Goal: Use online tool/utility

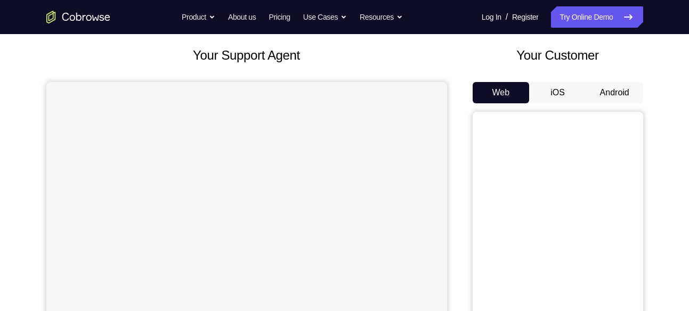
scroll to position [56, 0]
click at [611, 86] on button "Android" at bounding box center [614, 92] width 57 height 21
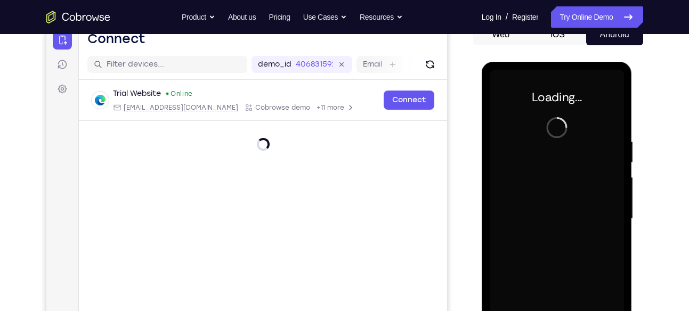
scroll to position [0, 0]
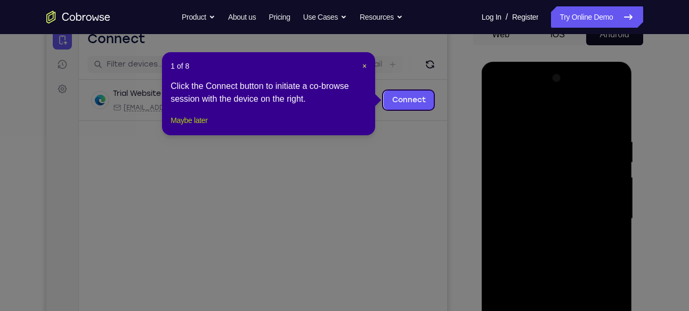
click at [188, 127] on button "Maybe later" at bounding box center [189, 120] width 37 height 13
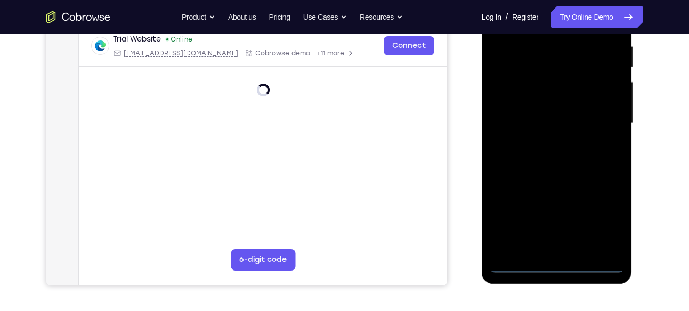
scroll to position [211, 0]
click at [558, 263] on div at bounding box center [557, 123] width 134 height 298
click at [602, 219] on div at bounding box center [557, 123] width 134 height 298
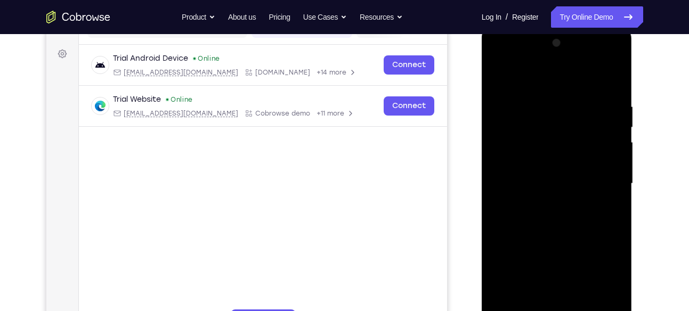
scroll to position [151, 0]
click at [498, 54] on div at bounding box center [557, 183] width 134 height 298
click at [601, 179] on div at bounding box center [557, 183] width 134 height 298
click at [545, 201] on div at bounding box center [557, 183] width 134 height 298
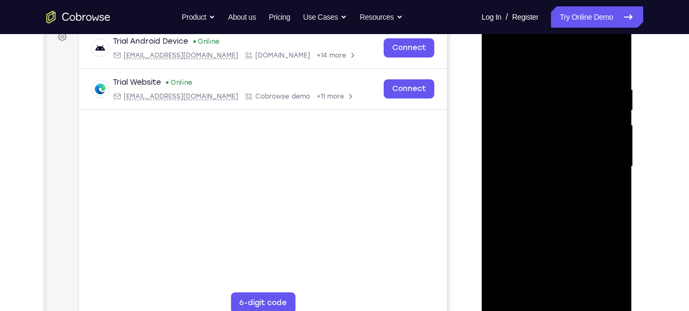
scroll to position [167, 0]
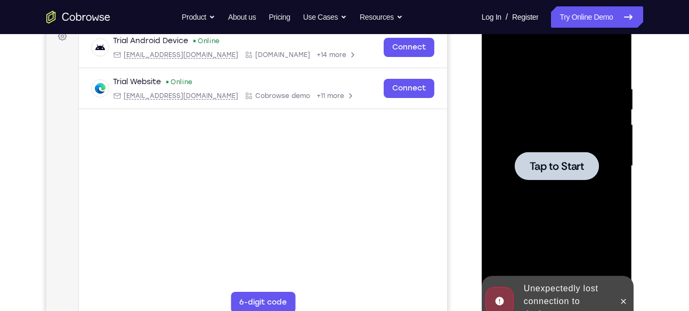
click at [567, 163] on span "Tap to Start" at bounding box center [557, 166] width 54 height 11
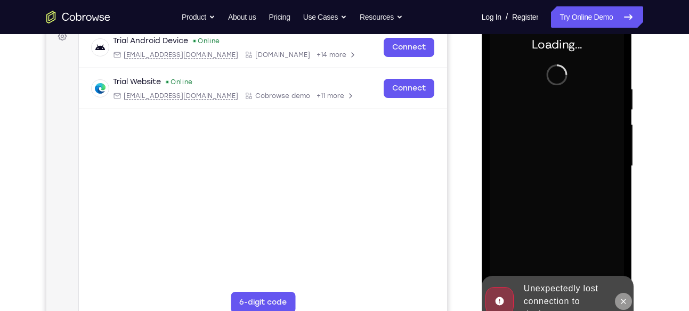
click at [619, 297] on icon at bounding box center [623, 301] width 9 height 9
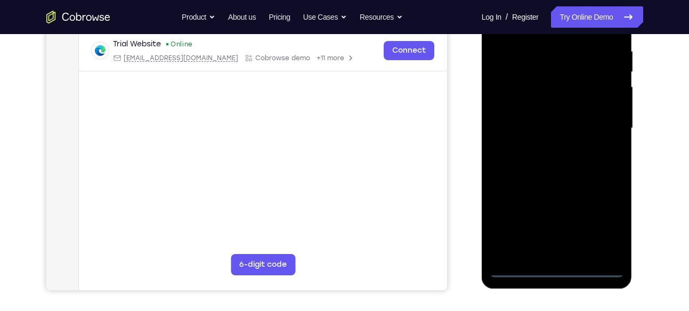
scroll to position [204, 0]
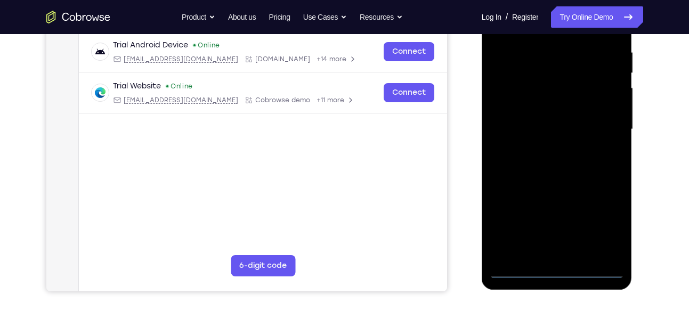
click at [554, 270] on div at bounding box center [557, 129] width 134 height 298
click at [610, 225] on div at bounding box center [557, 129] width 134 height 298
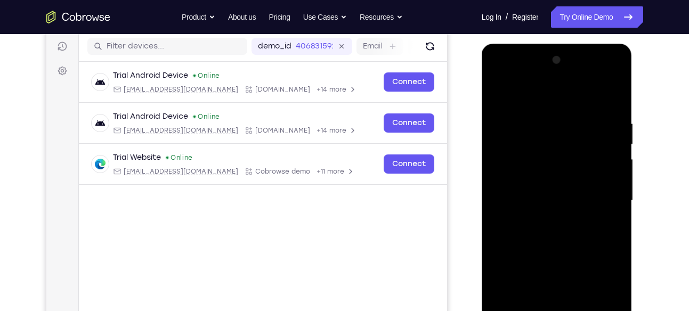
scroll to position [134, 0]
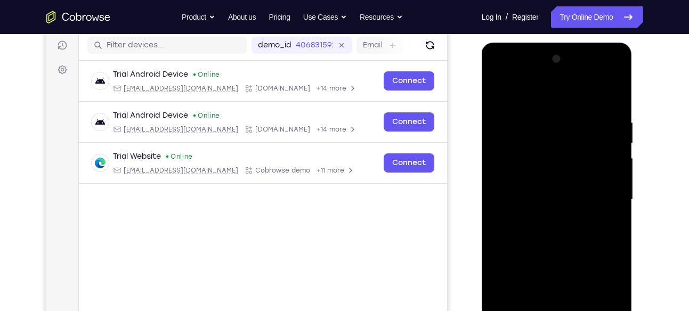
click at [499, 75] on div at bounding box center [557, 200] width 134 height 298
click at [602, 193] on div at bounding box center [557, 200] width 134 height 298
click at [601, 191] on div at bounding box center [557, 200] width 134 height 298
click at [546, 217] on div at bounding box center [557, 200] width 134 height 298
click at [576, 188] on div at bounding box center [557, 200] width 134 height 298
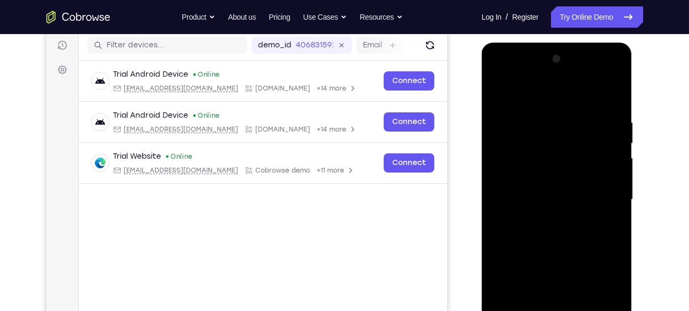
click at [558, 179] on div at bounding box center [557, 200] width 134 height 298
click at [611, 176] on div at bounding box center [557, 200] width 134 height 298
click at [511, 181] on div at bounding box center [557, 200] width 134 height 298
click at [544, 197] on div at bounding box center [557, 200] width 134 height 298
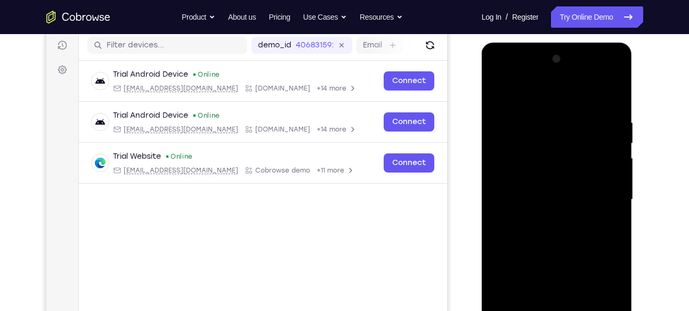
click at [550, 199] on div at bounding box center [557, 200] width 134 height 298
click at [564, 233] on div at bounding box center [557, 200] width 134 height 298
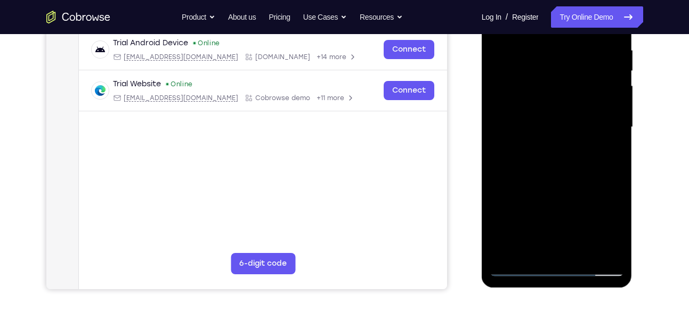
scroll to position [207, 0]
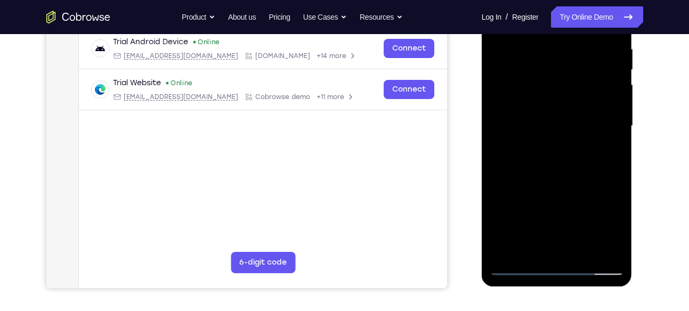
click at [581, 248] on div at bounding box center [557, 126] width 134 height 298
click at [554, 175] on div at bounding box center [557, 126] width 134 height 298
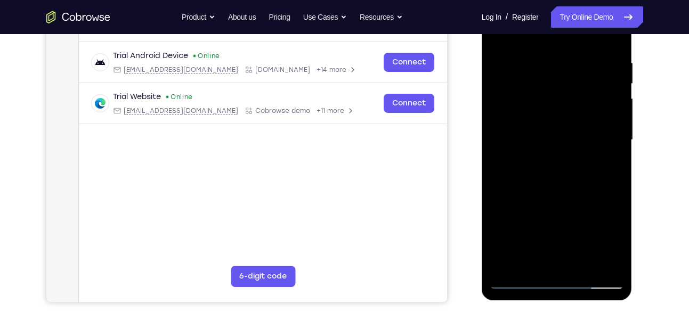
scroll to position [193, 0]
click at [614, 264] on div at bounding box center [557, 140] width 134 height 298
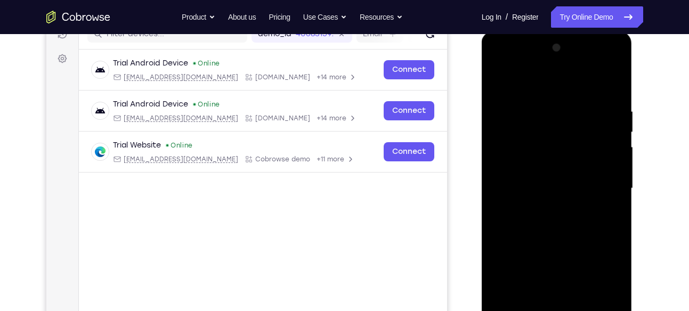
scroll to position [141, 0]
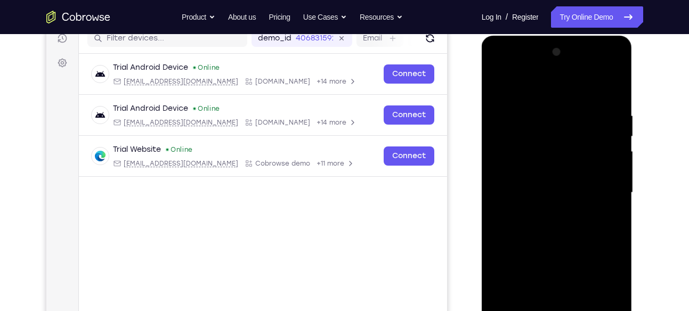
click at [601, 86] on div at bounding box center [557, 193] width 134 height 298
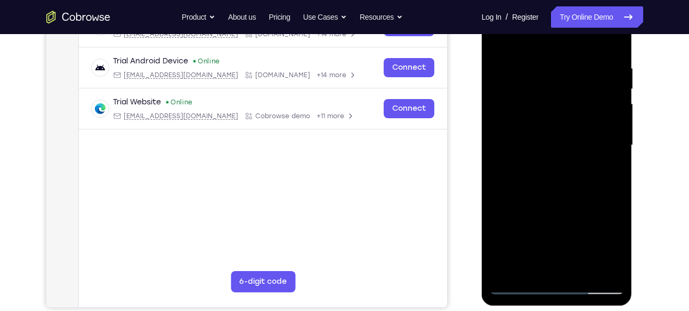
scroll to position [235, 0]
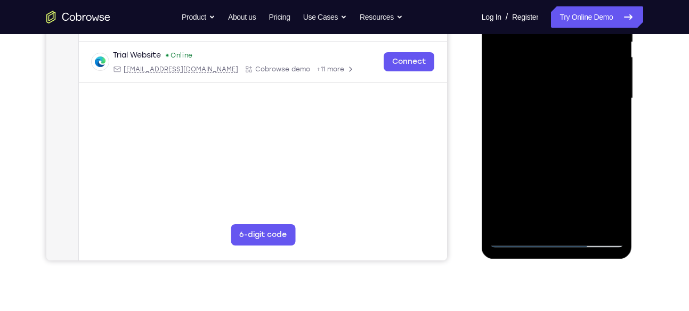
click at [581, 221] on div at bounding box center [557, 98] width 134 height 298
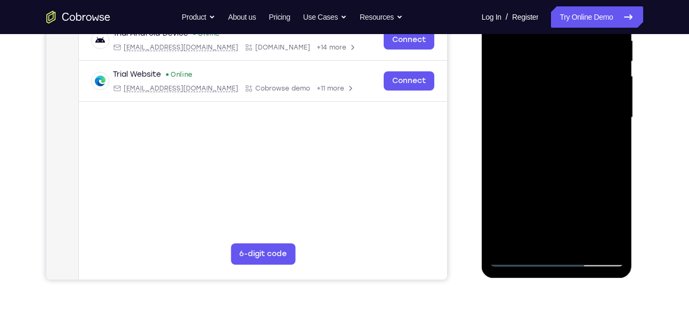
scroll to position [215, 0]
click at [556, 172] on div at bounding box center [557, 118] width 134 height 298
click at [546, 158] on div at bounding box center [557, 118] width 134 height 298
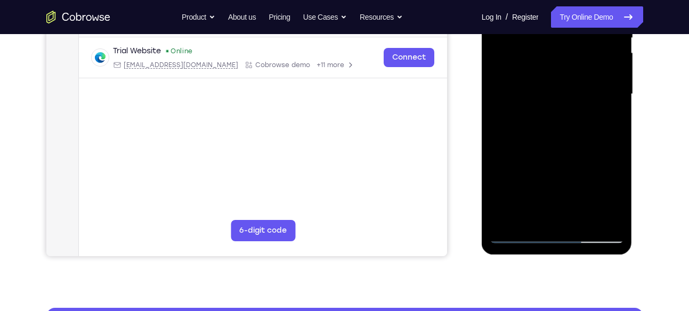
scroll to position [241, 0]
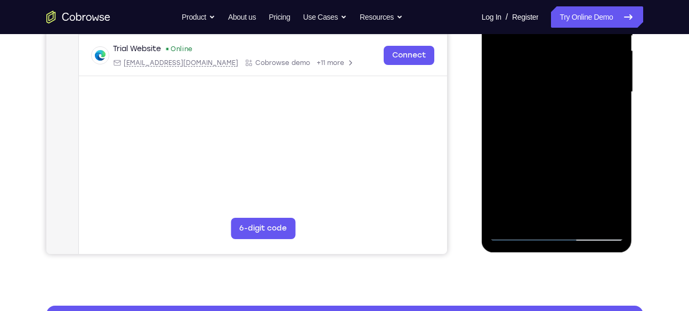
click at [608, 117] on div at bounding box center [557, 92] width 134 height 298
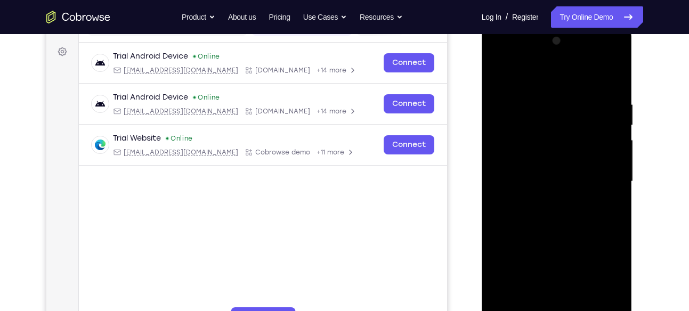
scroll to position [151, 0]
click at [499, 77] on div at bounding box center [557, 182] width 134 height 298
click at [579, 113] on div at bounding box center [557, 182] width 134 height 298
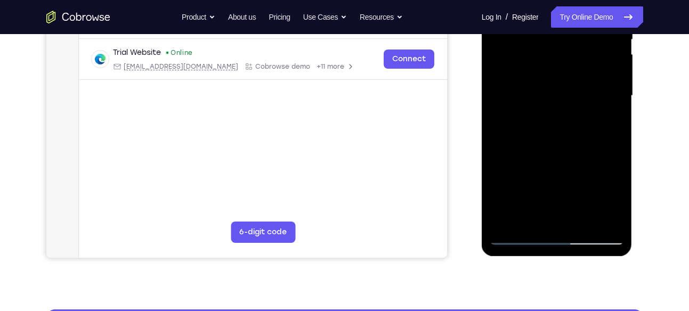
scroll to position [238, 0]
drag, startPoint x: 521, startPoint y: 197, endPoint x: 542, endPoint y: 198, distance: 20.8
click at [542, 198] on div at bounding box center [557, 96] width 134 height 298
click at [529, 197] on div at bounding box center [557, 96] width 134 height 298
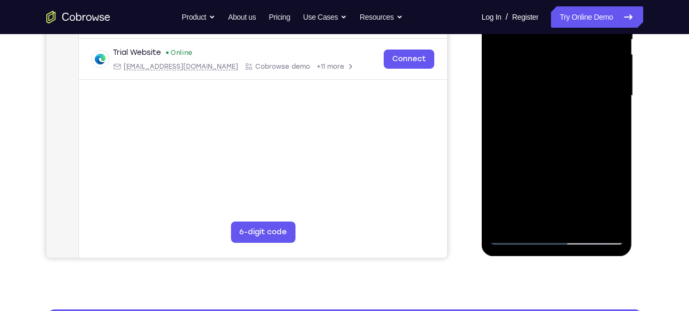
click at [529, 197] on div at bounding box center [557, 96] width 134 height 298
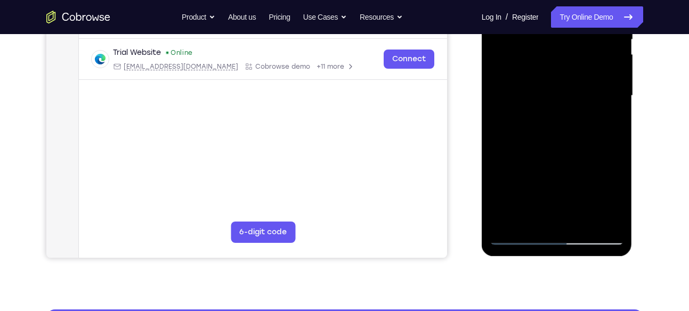
click at [529, 197] on div at bounding box center [557, 96] width 134 height 298
click at [524, 196] on div at bounding box center [557, 96] width 134 height 298
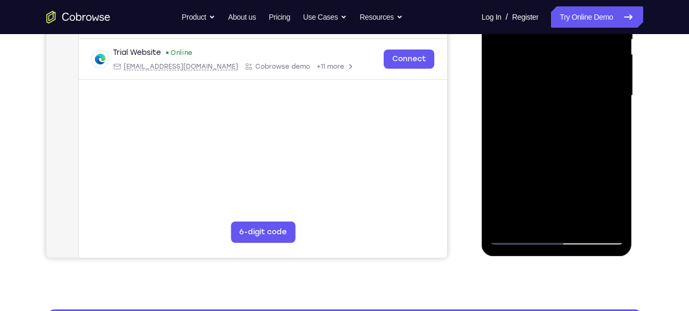
click at [527, 197] on div at bounding box center [557, 96] width 134 height 298
click at [529, 196] on div at bounding box center [557, 96] width 134 height 298
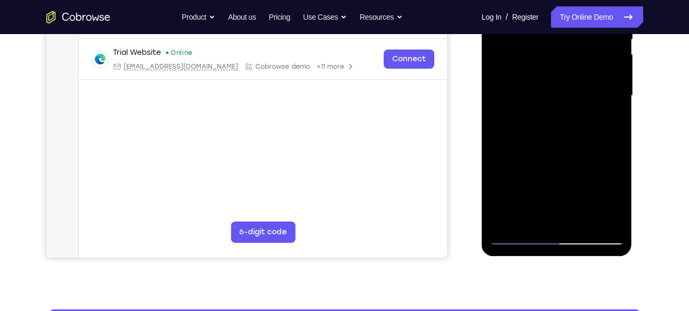
drag, startPoint x: 530, startPoint y: 197, endPoint x: 520, endPoint y: 197, distance: 9.6
click at [520, 197] on div at bounding box center [557, 96] width 134 height 298
drag, startPoint x: 522, startPoint y: 197, endPoint x: 532, endPoint y: 197, distance: 10.7
click at [532, 197] on div at bounding box center [557, 96] width 134 height 298
click at [527, 196] on div at bounding box center [557, 96] width 134 height 298
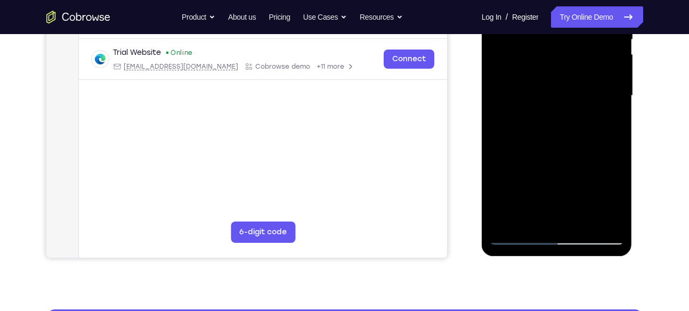
click at [527, 196] on div at bounding box center [557, 96] width 134 height 298
click at [529, 196] on div at bounding box center [557, 96] width 134 height 298
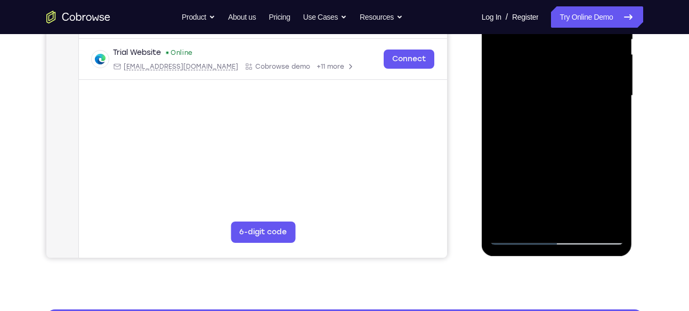
click at [529, 196] on div at bounding box center [557, 96] width 134 height 298
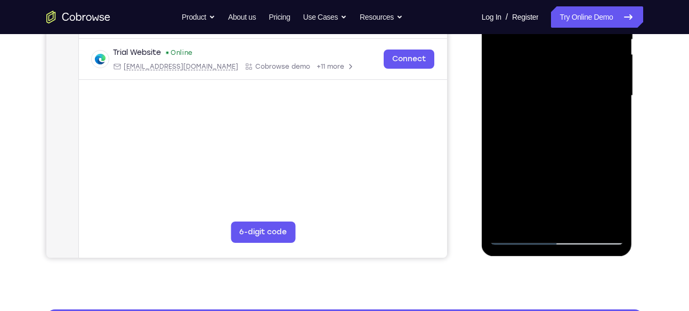
click at [529, 196] on div at bounding box center [557, 96] width 134 height 298
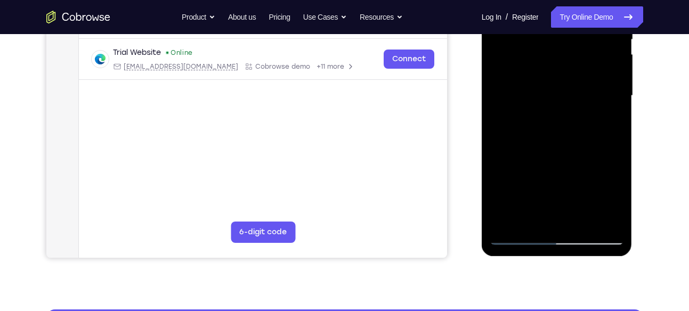
click at [529, 196] on div at bounding box center [557, 96] width 134 height 298
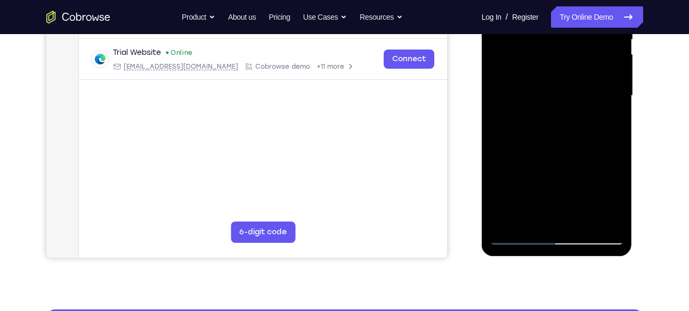
click at [529, 196] on div at bounding box center [557, 96] width 134 height 298
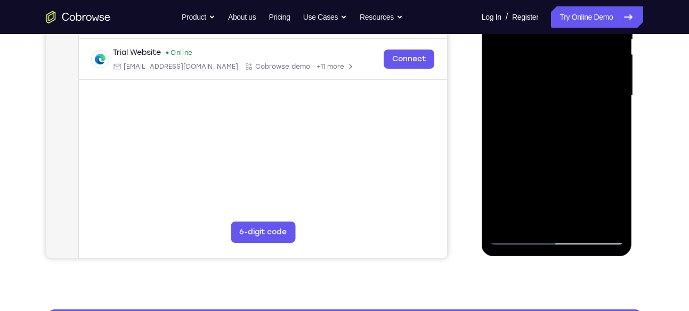
click at [529, 196] on div at bounding box center [557, 96] width 134 height 298
click at [521, 151] on div at bounding box center [557, 96] width 134 height 298
click at [573, 93] on div at bounding box center [557, 96] width 134 height 298
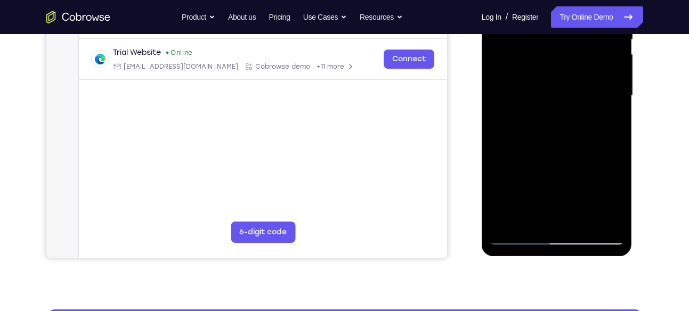
click at [610, 120] on div at bounding box center [557, 96] width 134 height 298
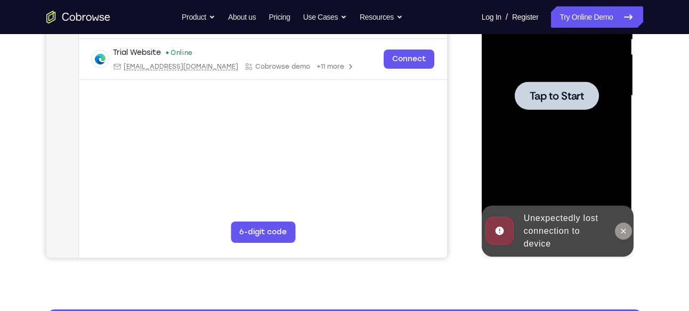
click at [624, 228] on icon at bounding box center [623, 231] width 9 height 9
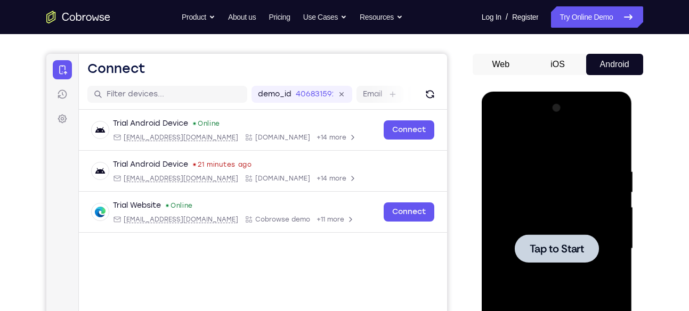
scroll to position [70, 0]
